Goal: Task Accomplishment & Management: Manage account settings

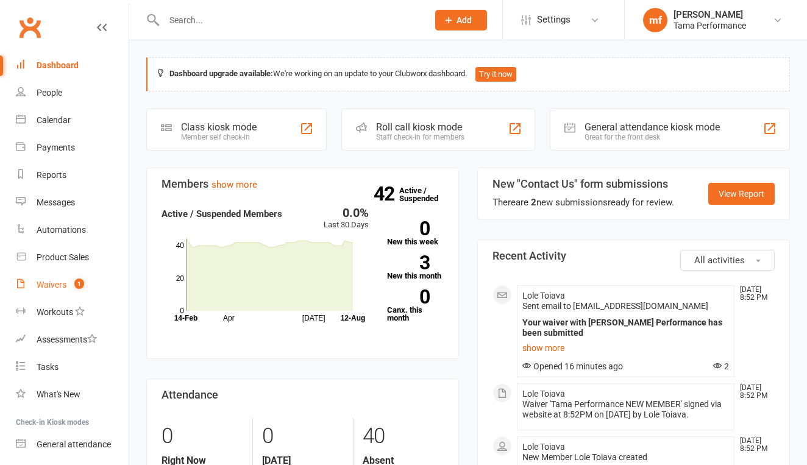
click at [65, 284] on div "Waivers" at bounding box center [52, 285] width 30 height 10
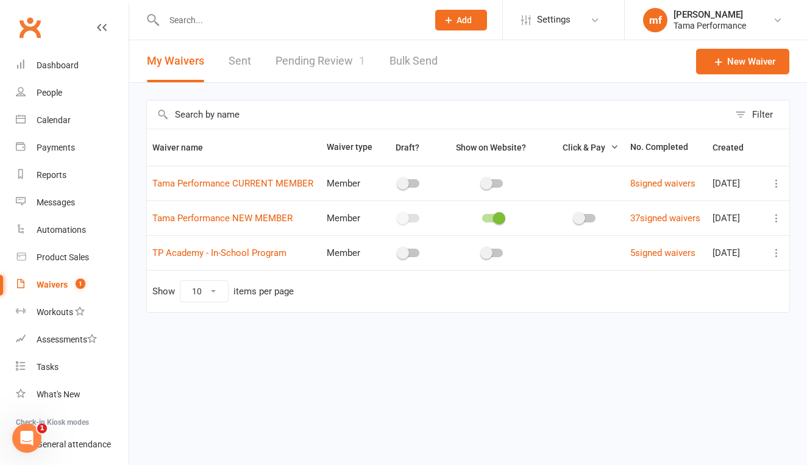
click at [330, 56] on link "Pending Review 1" at bounding box center [321, 61] width 90 height 42
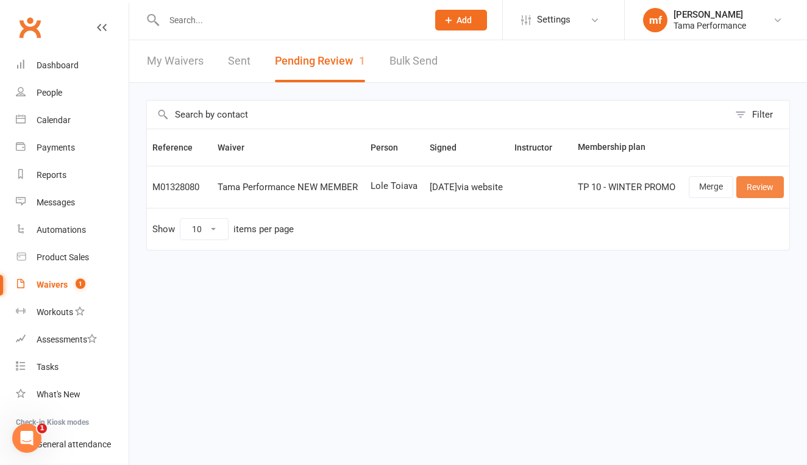
click at [755, 185] on link "Review" at bounding box center [761, 187] width 48 height 22
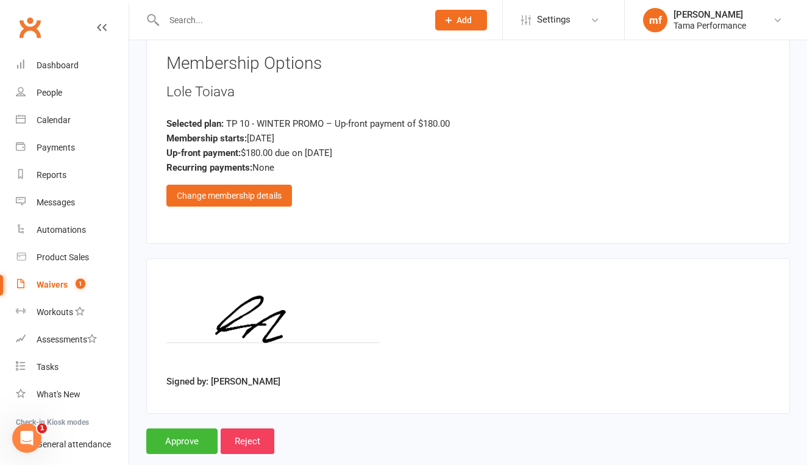
scroll to position [913, 0]
click at [187, 429] on input "Approve" at bounding box center [181, 442] width 71 height 26
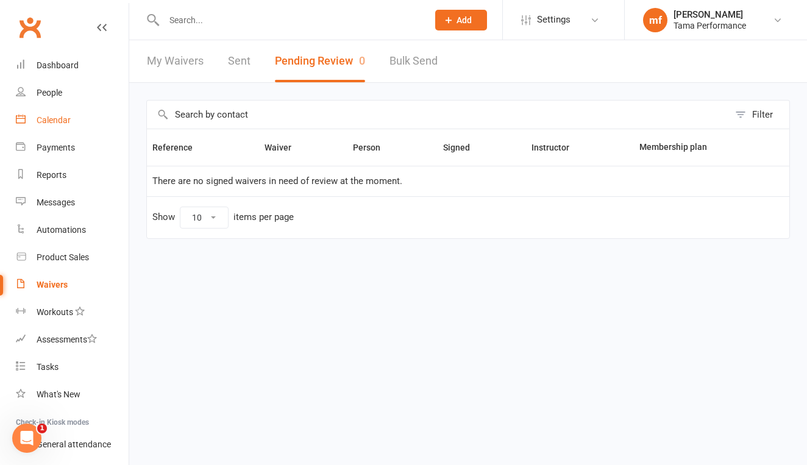
click at [62, 121] on div "Calendar" at bounding box center [54, 120] width 34 height 10
